Goal: Find specific page/section: Find specific page/section

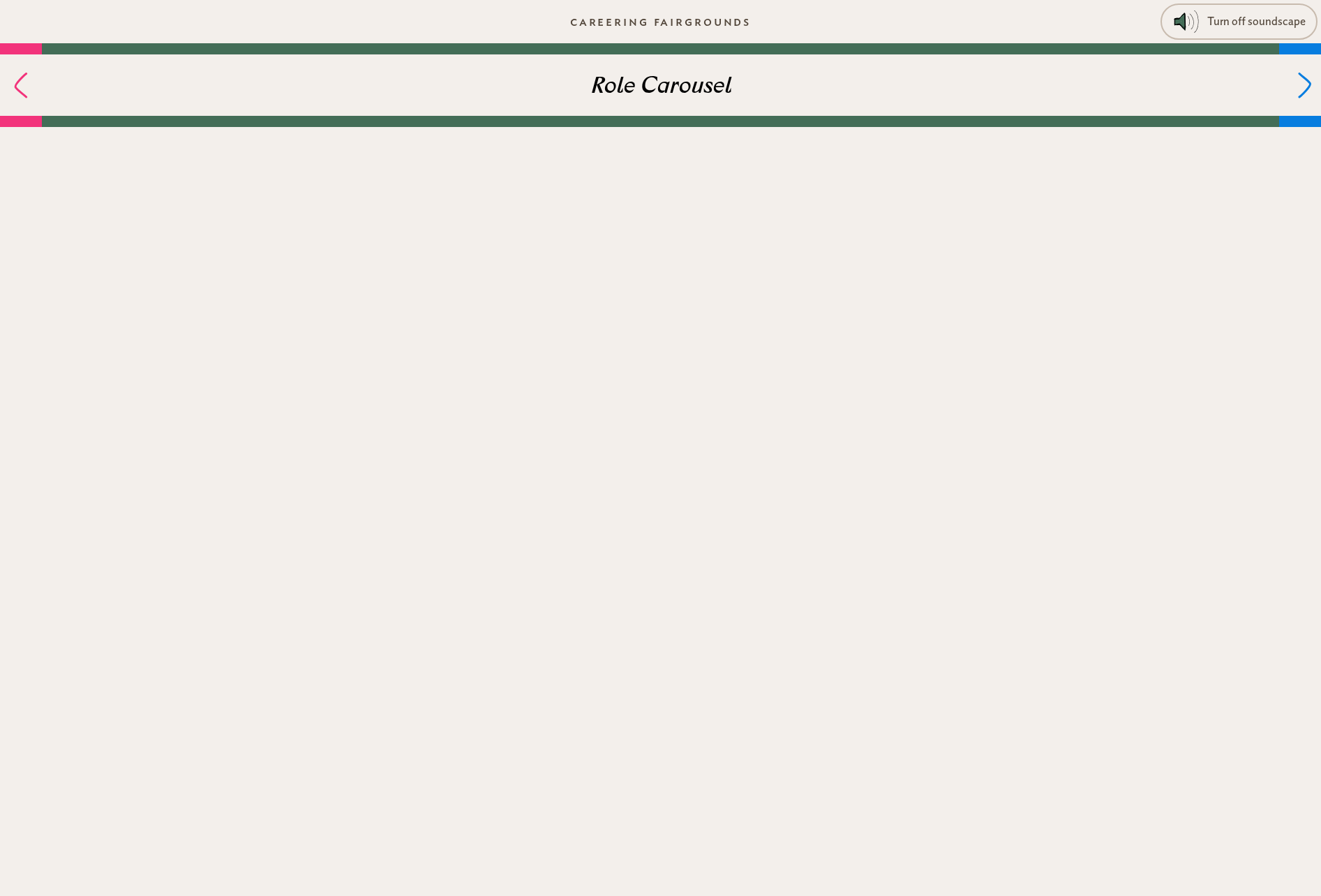
click at [1289, 61] on div at bounding box center [1300, 85] width 42 height 61
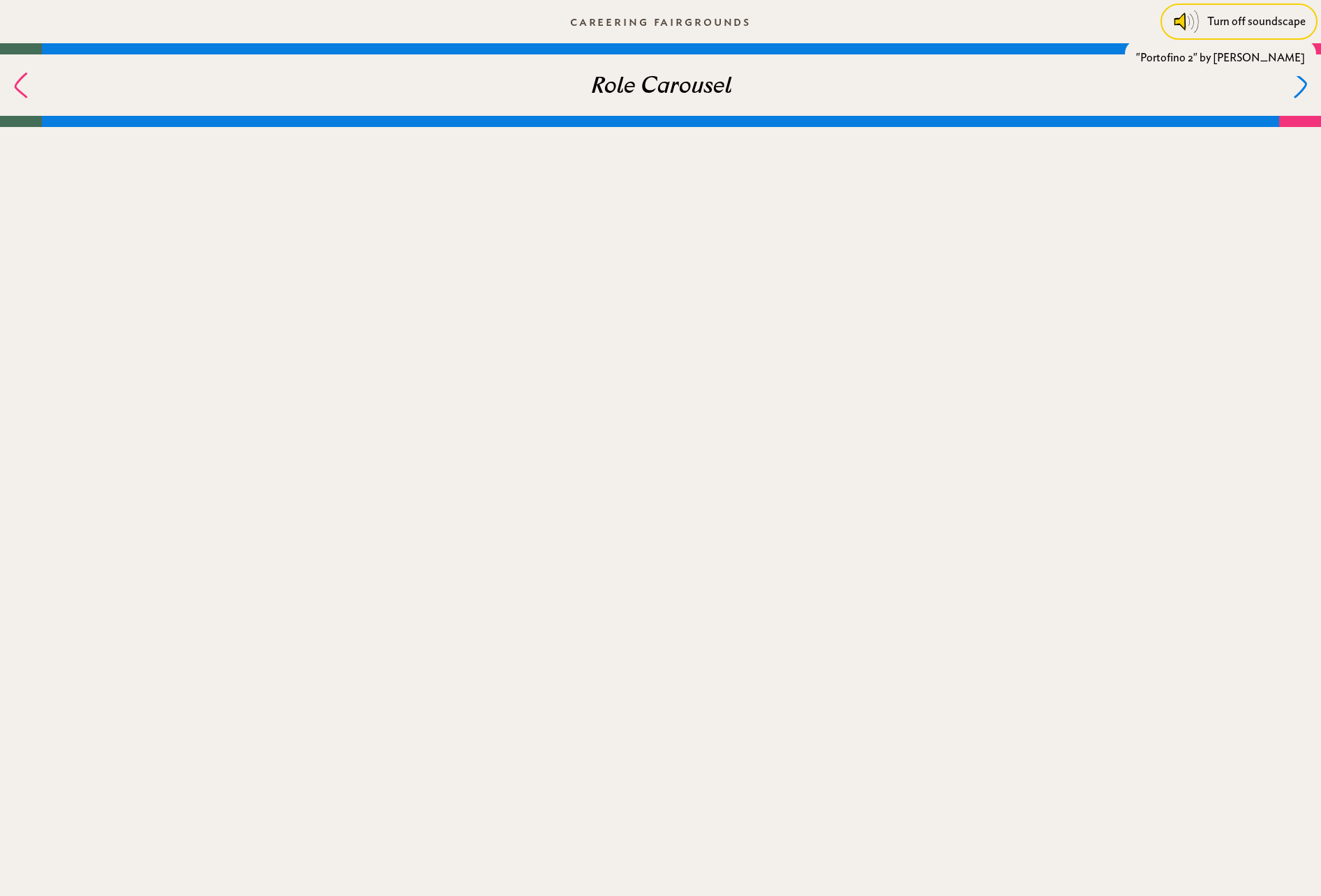
click at [1230, 17] on div "Turn off soundscape" at bounding box center [1257, 22] width 99 height 25
click at [1296, 82] on div at bounding box center [1300, 85] width 42 height 61
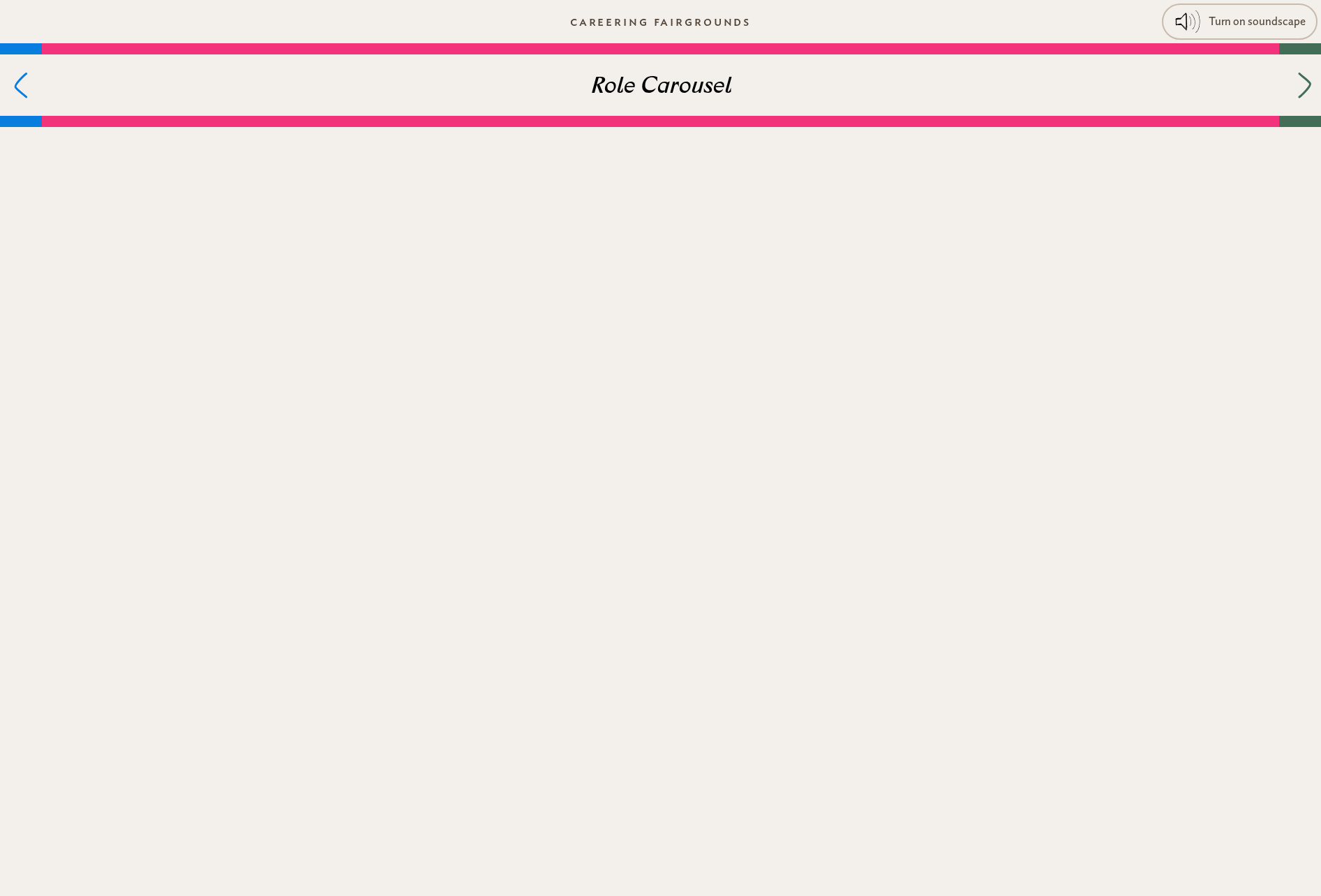
click at [1296, 82] on div at bounding box center [1300, 85] width 42 height 61
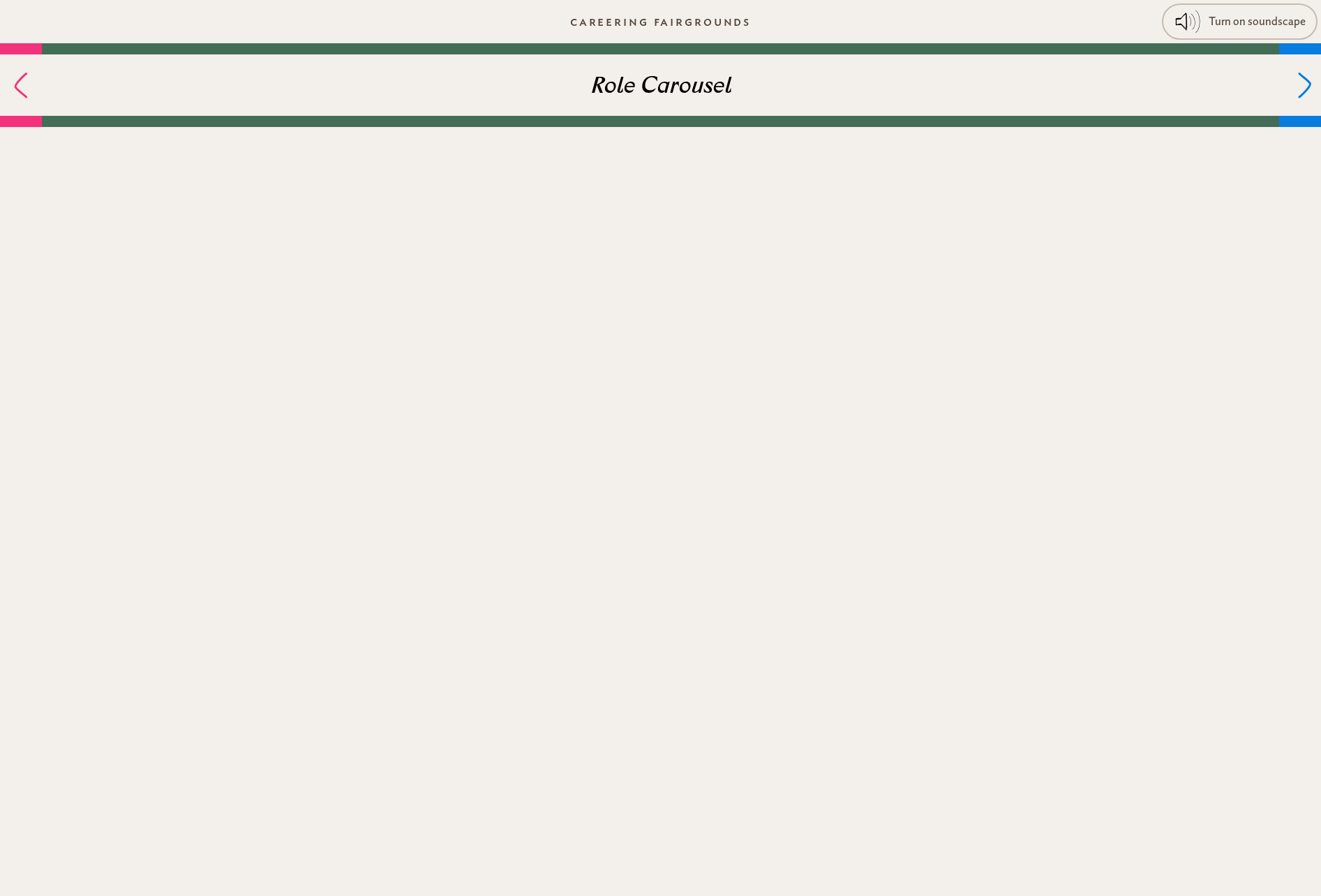
click at [1296, 82] on div at bounding box center [1300, 85] width 42 height 61
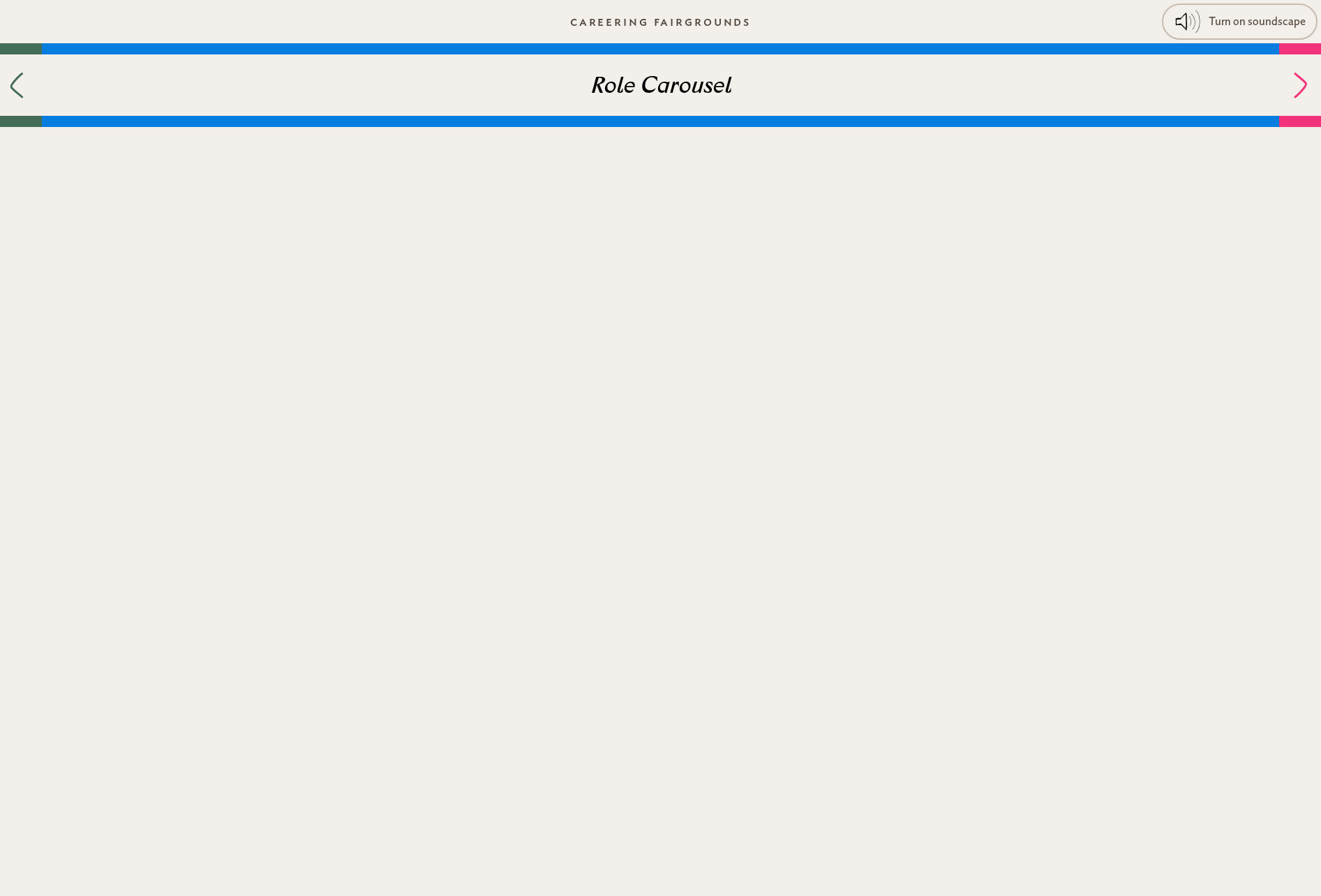
click at [22, 90] on icon at bounding box center [16, 85] width 14 height 26
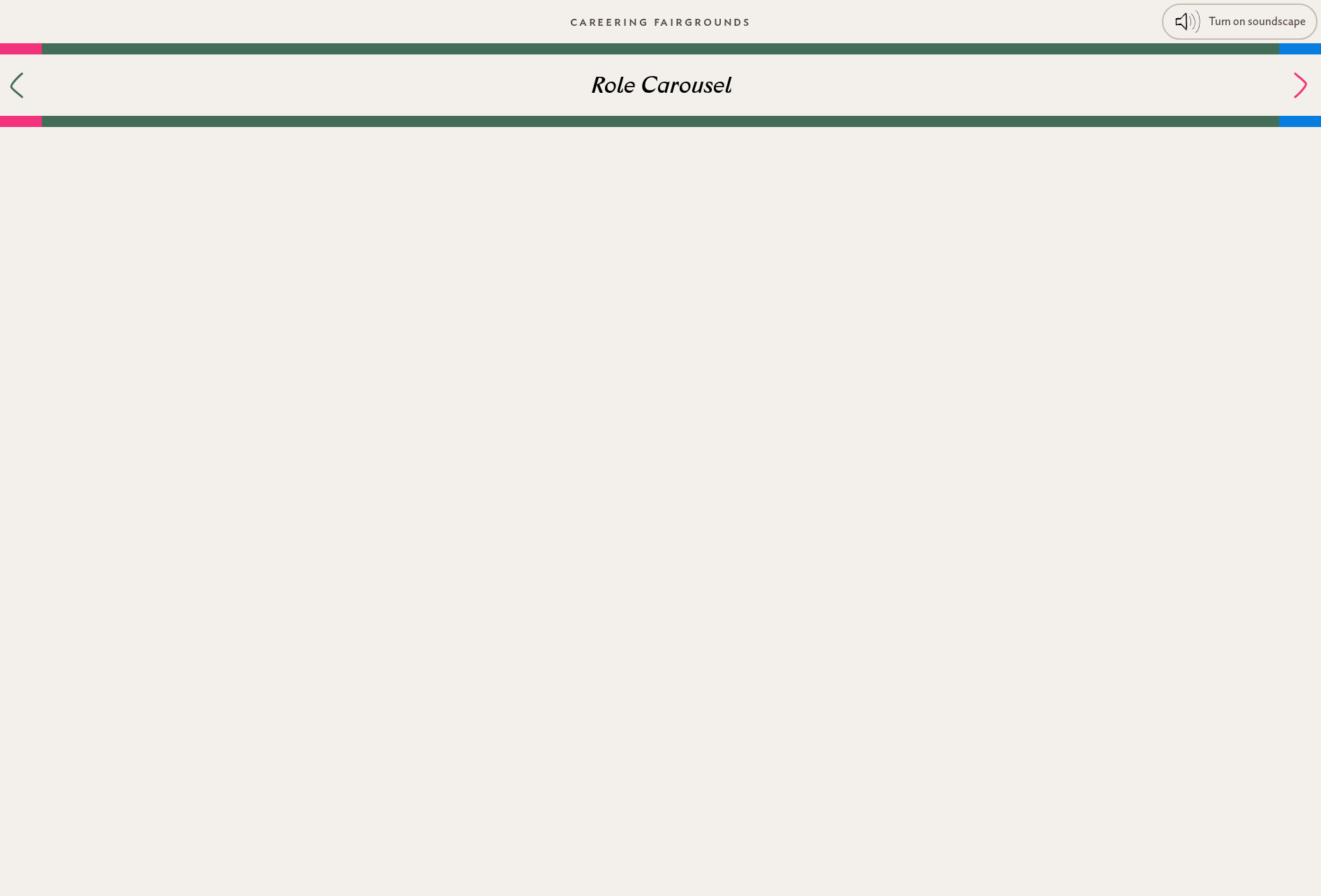
click at [22, 90] on icon at bounding box center [16, 85] width 14 height 26
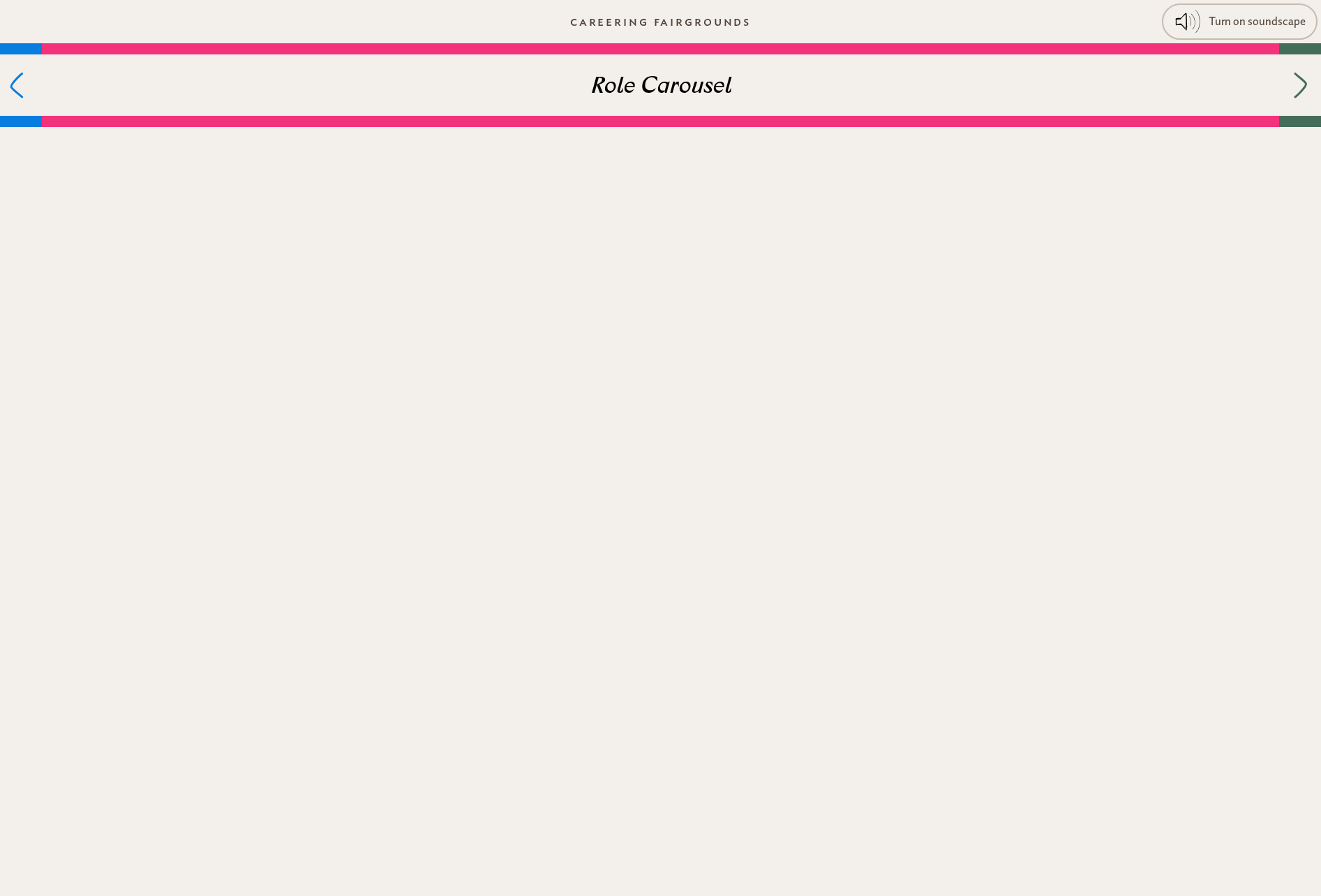
click at [22, 90] on icon at bounding box center [16, 85] width 14 height 26
